Goal: Navigation & Orientation: Find specific page/section

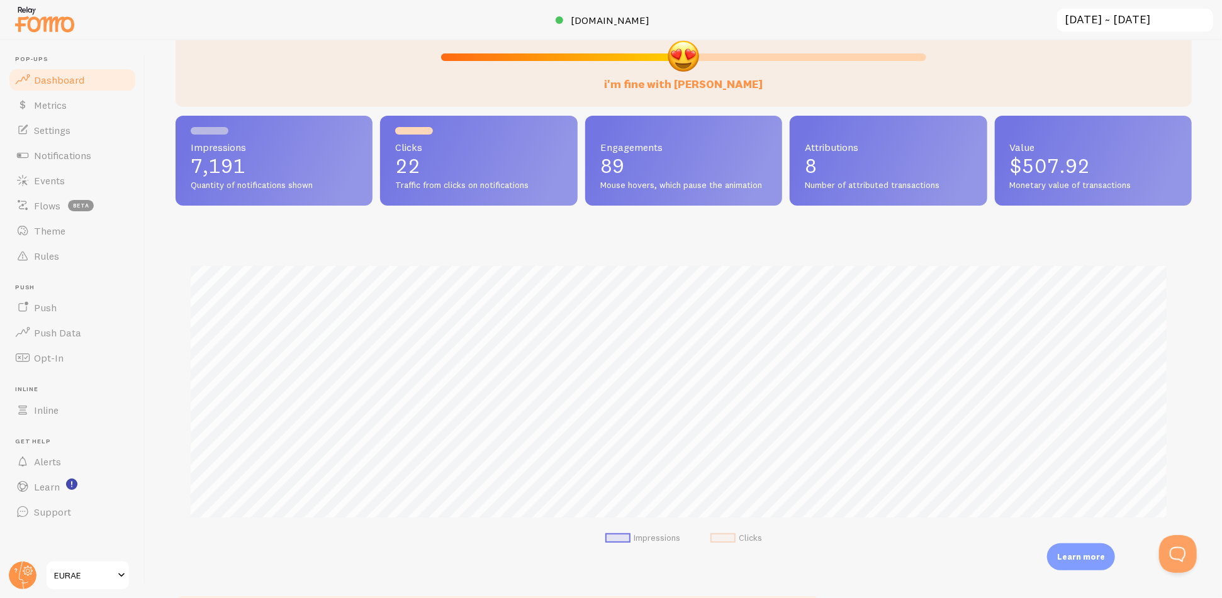
scroll to position [210, 0]
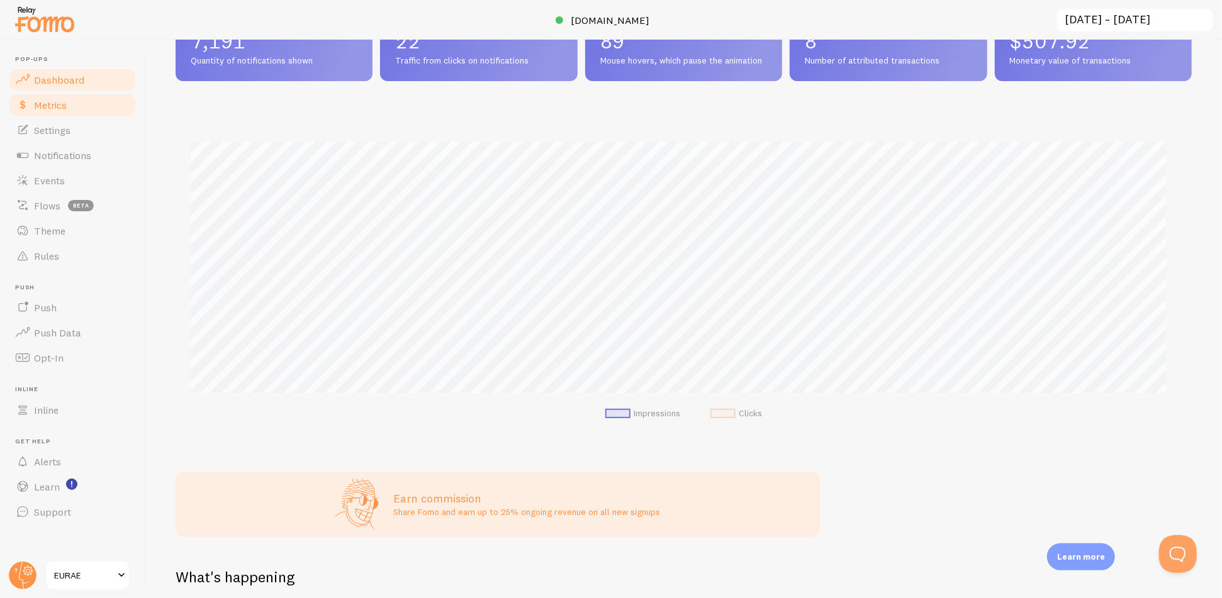
click at [77, 108] on link "Metrics" at bounding box center [73, 104] width 130 height 25
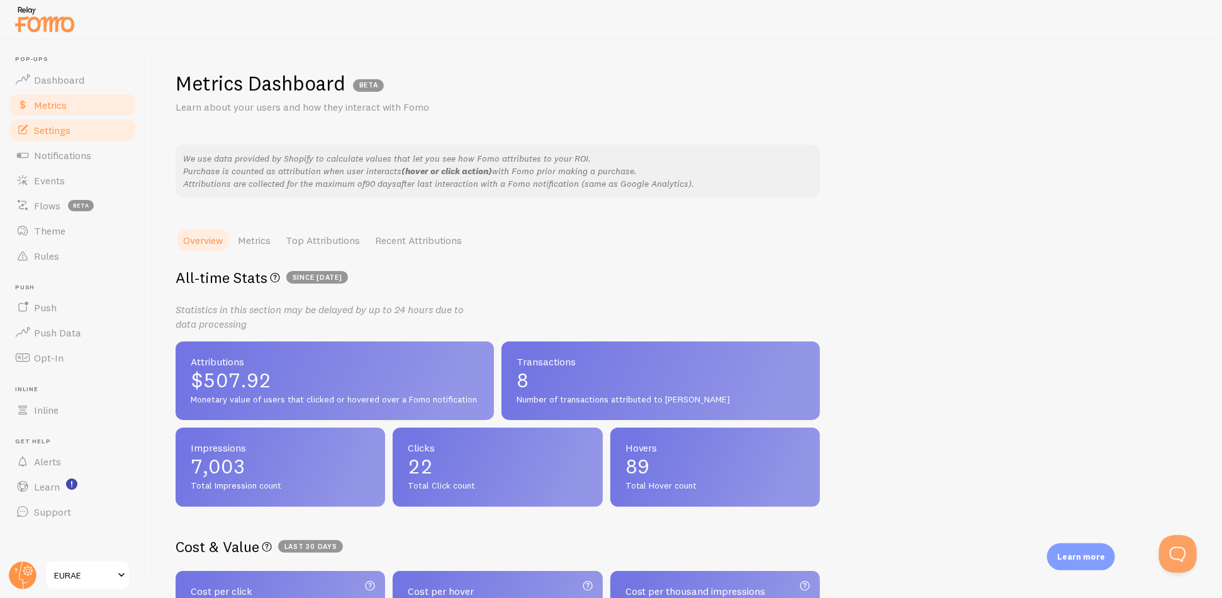
click at [71, 130] on link "Settings" at bounding box center [73, 130] width 130 height 25
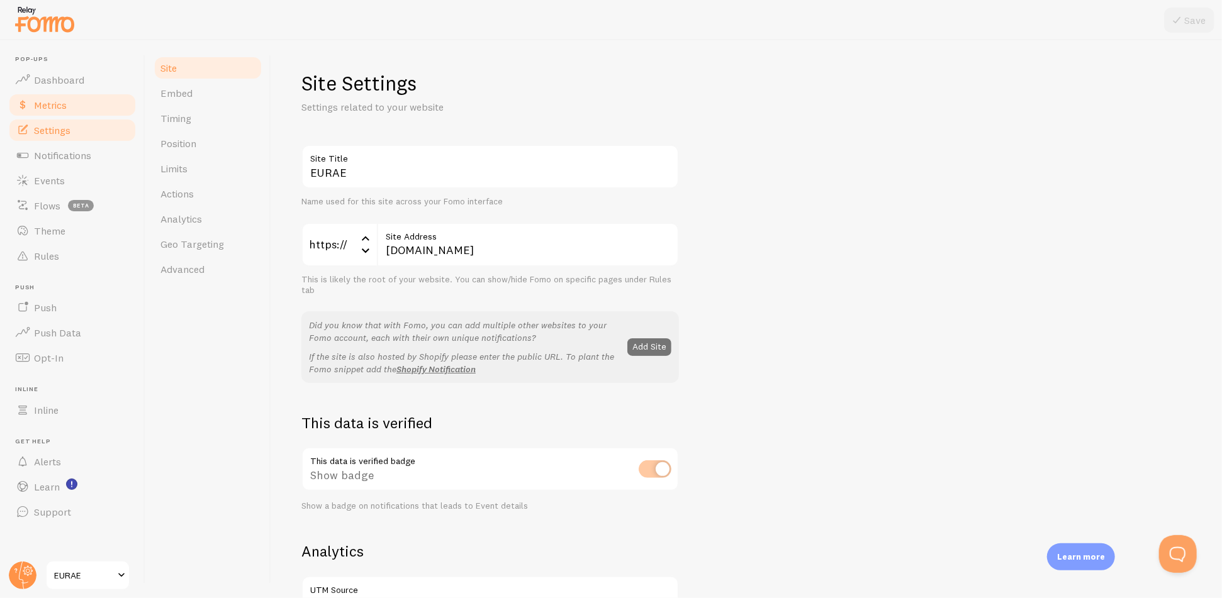
click at [74, 113] on link "Metrics" at bounding box center [73, 104] width 130 height 25
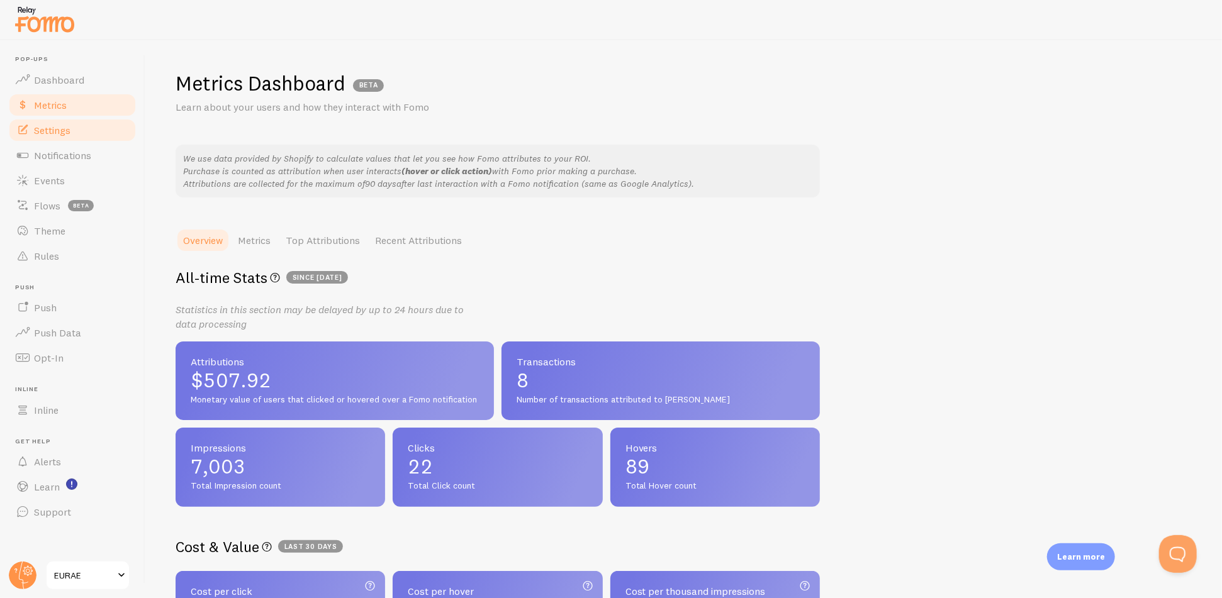
click at [67, 126] on span "Settings" at bounding box center [52, 130] width 36 height 13
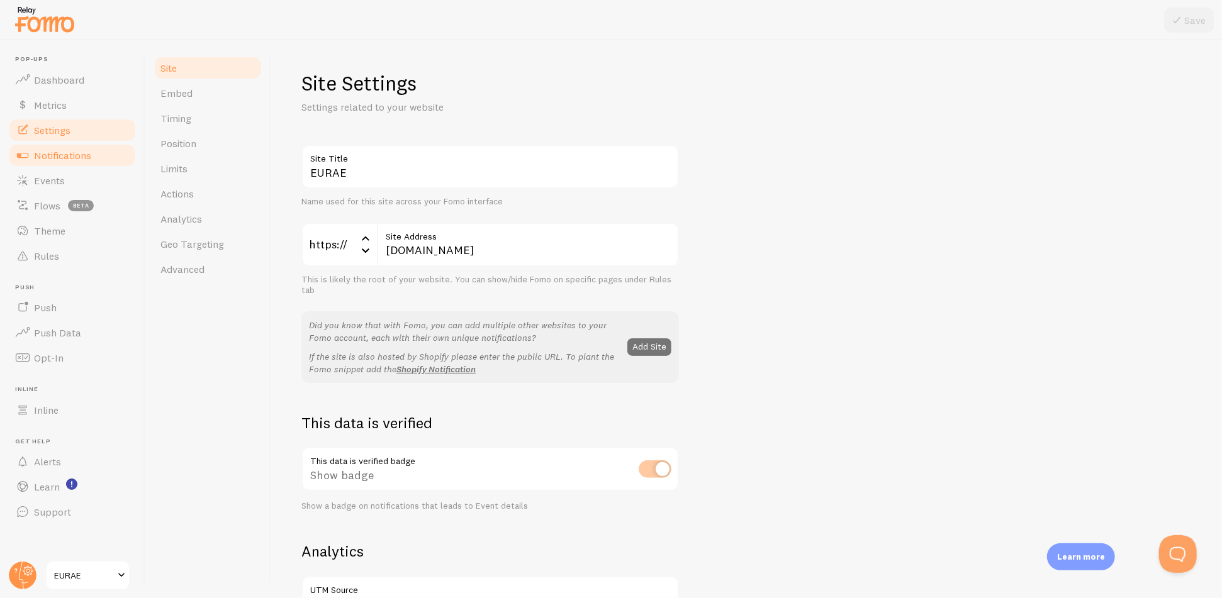
click at [70, 152] on span "Notifications" at bounding box center [62, 155] width 57 height 13
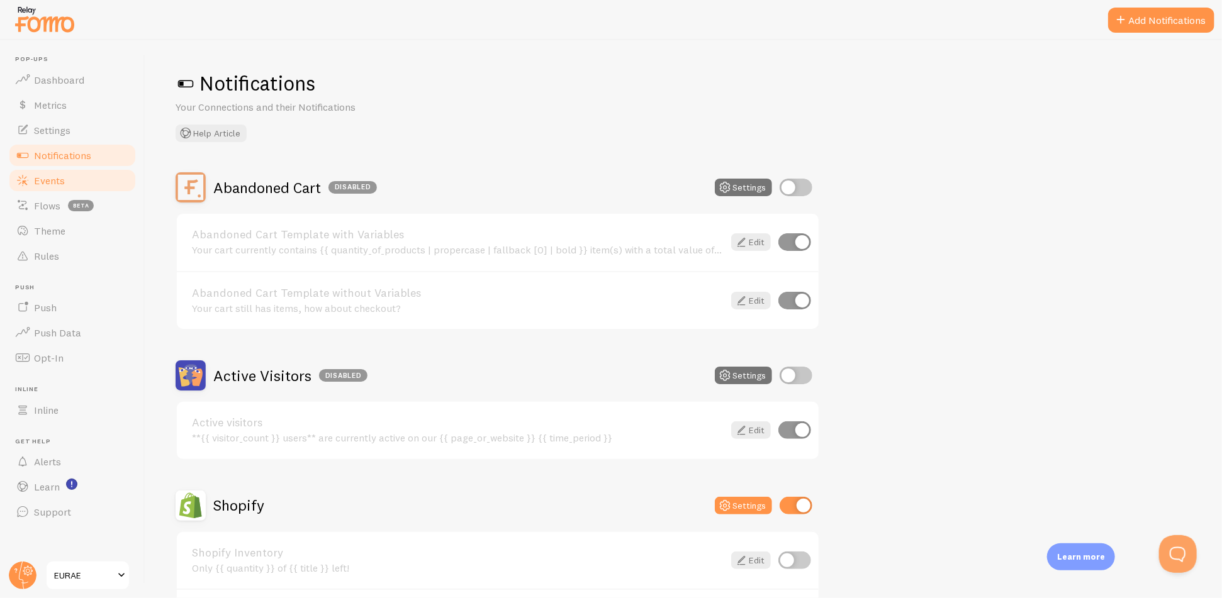
click at [52, 183] on span "Events" at bounding box center [49, 180] width 31 height 13
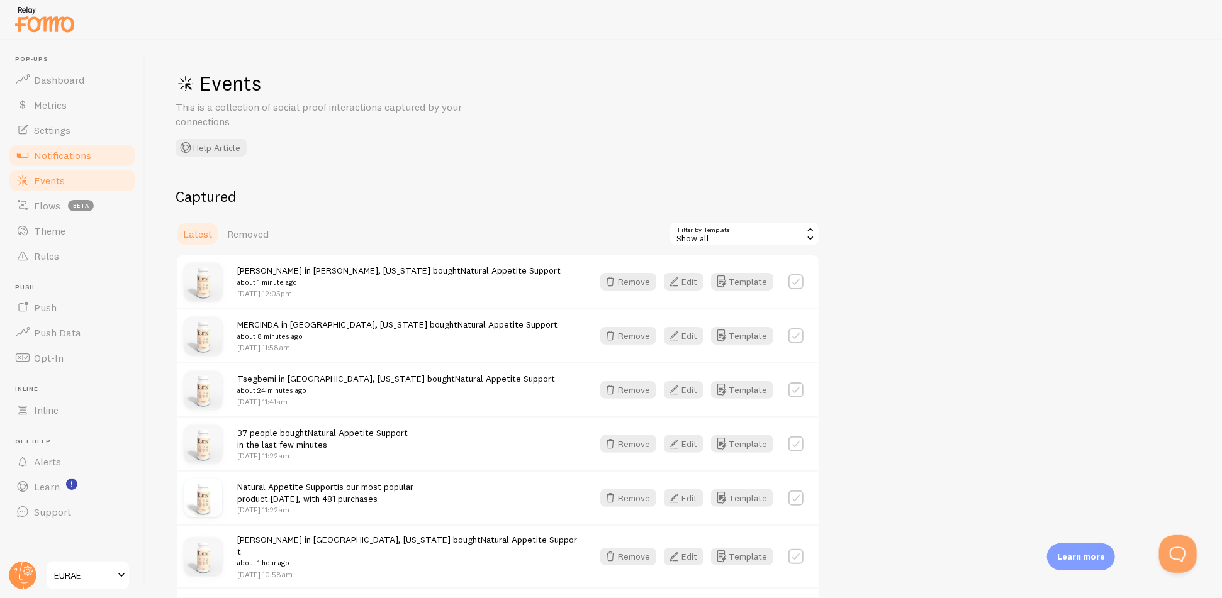
click at [77, 144] on link "Notifications" at bounding box center [73, 155] width 130 height 25
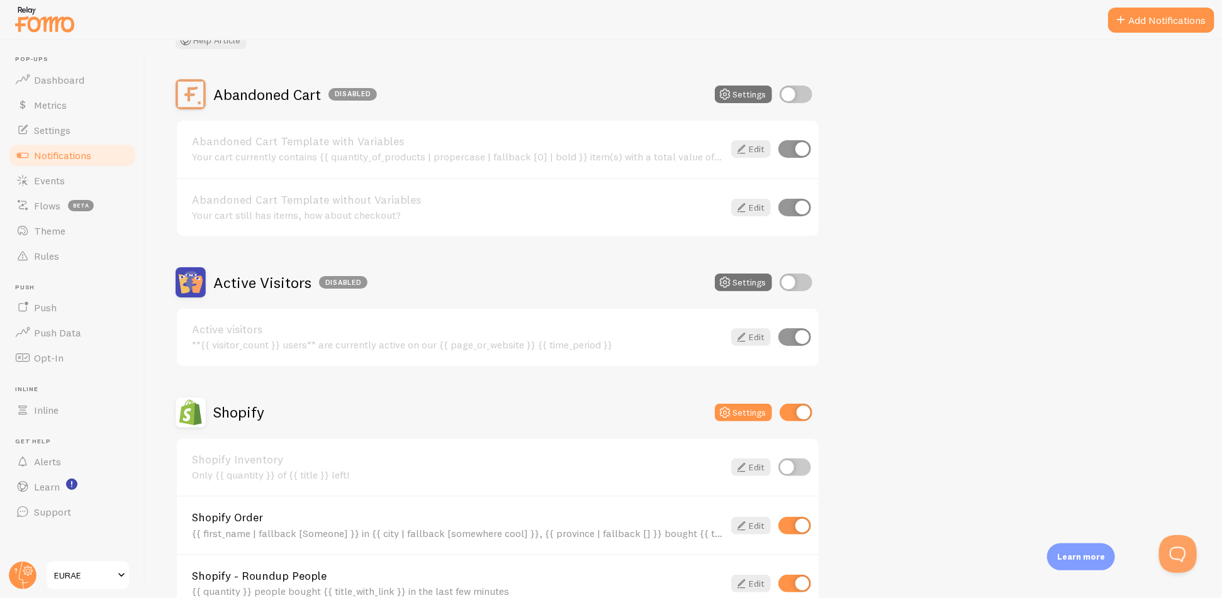
scroll to position [349, 0]
